Goal: Check status: Check status

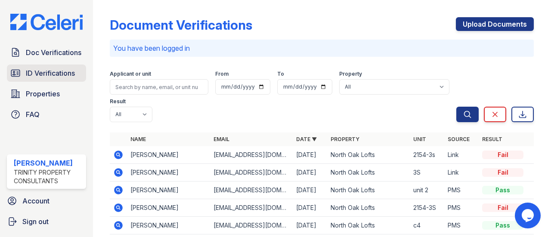
click at [37, 74] on span "ID Verifications" at bounding box center [50, 73] width 49 height 10
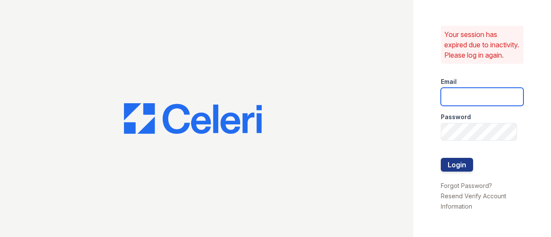
click at [451, 101] on input "email" at bounding box center [482, 97] width 83 height 18
type input "apeirce@trinity-pm.com"
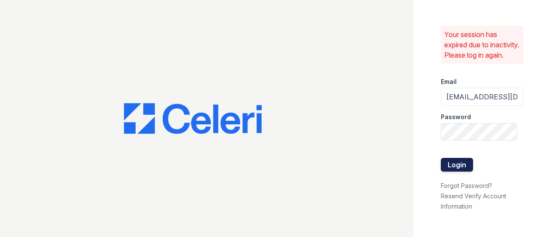
click at [449, 172] on button "Login" at bounding box center [457, 165] width 32 height 14
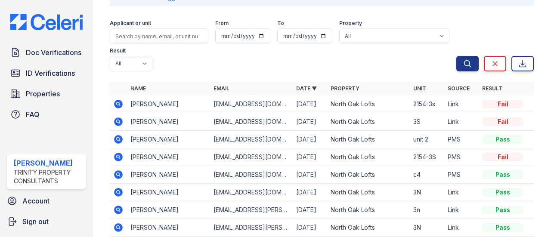
scroll to position [53, 0]
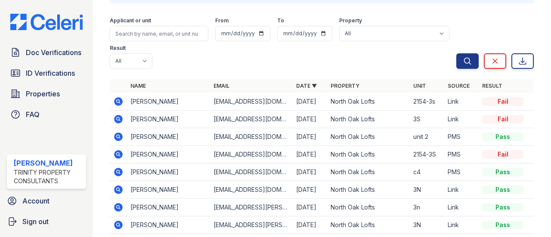
click at [117, 102] on icon at bounding box center [118, 101] width 10 height 10
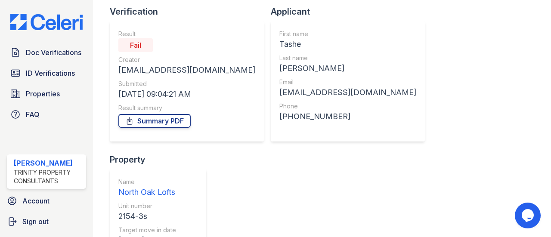
scroll to position [125, 0]
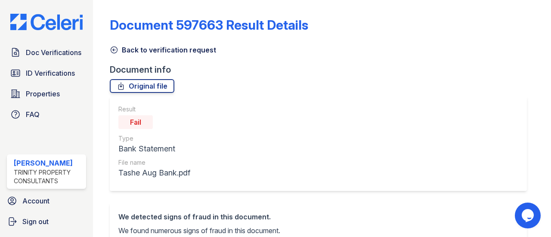
click at [115, 50] on icon at bounding box center [114, 50] width 9 height 9
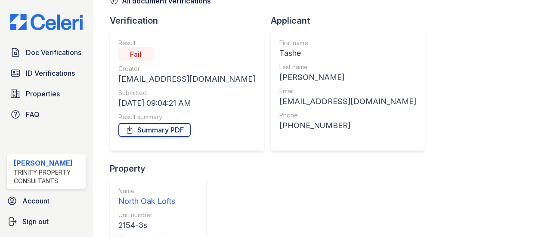
scroll to position [44, 0]
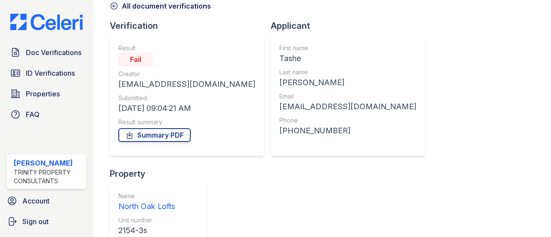
click at [116, 8] on icon at bounding box center [114, 6] width 6 height 6
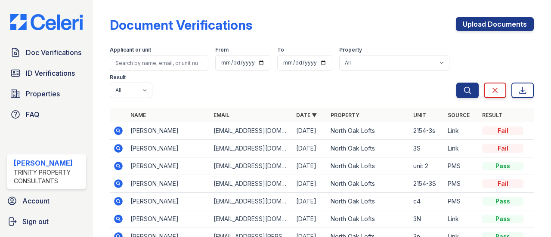
click at [120, 147] on icon at bounding box center [118, 148] width 10 height 10
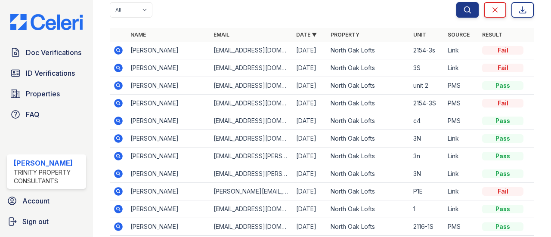
click at [120, 50] on icon at bounding box center [118, 50] width 10 height 10
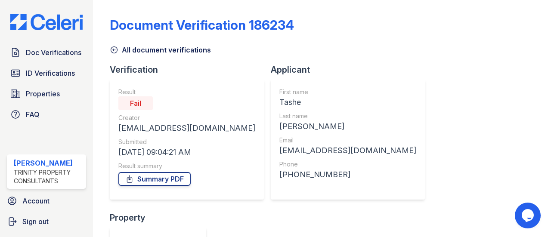
scroll to position [125, 0]
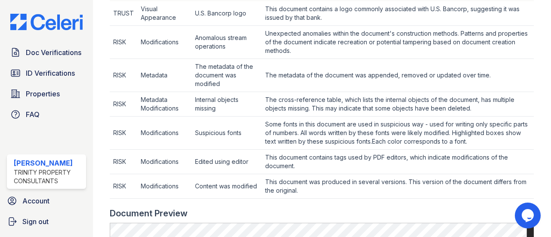
scroll to position [470, 0]
